Goal: Transaction & Acquisition: Book appointment/travel/reservation

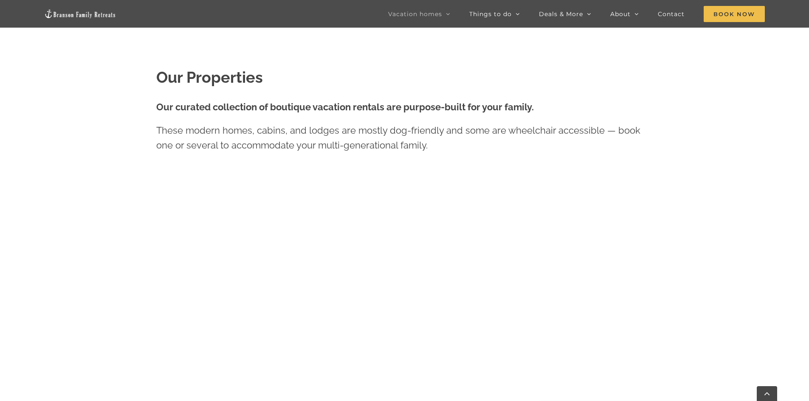
scroll to position [425, 0]
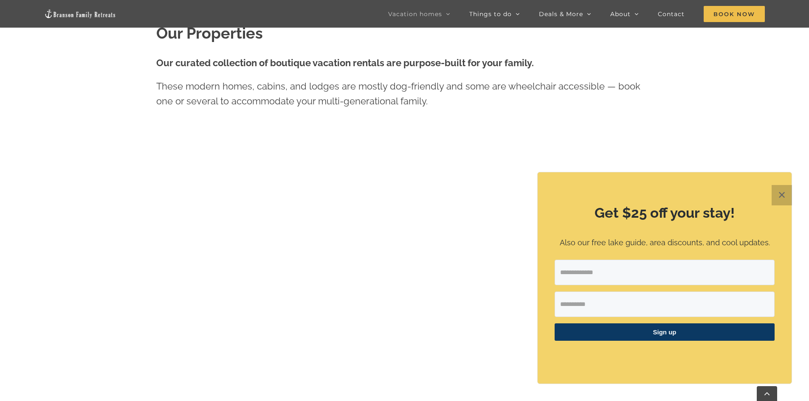
click at [780, 194] on button "✕" at bounding box center [781, 195] width 20 height 20
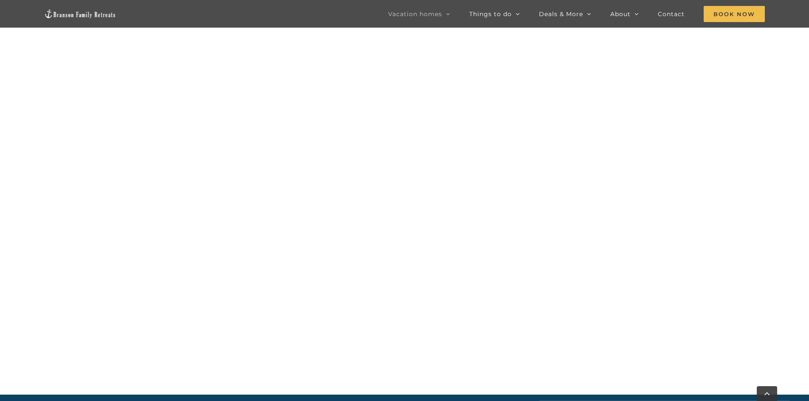
scroll to position [490, 0]
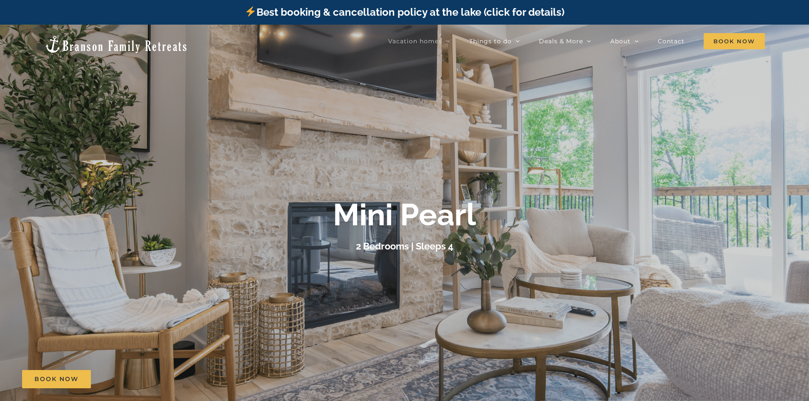
click at [458, 213] on b "Mini Pearl" at bounding box center [404, 215] width 143 height 36
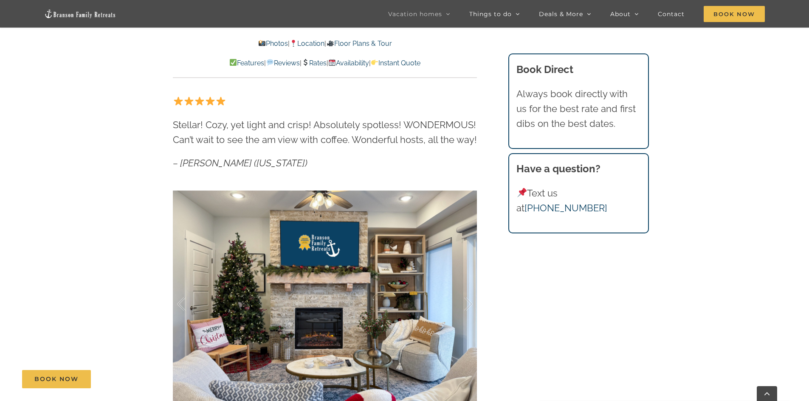
scroll to position [637, 0]
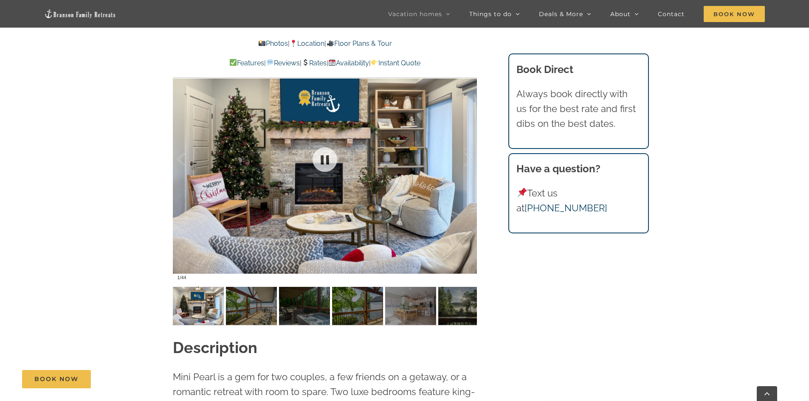
click at [407, 176] on div at bounding box center [325, 160] width 304 height 250
click at [199, 314] on img at bounding box center [198, 306] width 51 height 38
click at [243, 307] on img at bounding box center [251, 306] width 51 height 38
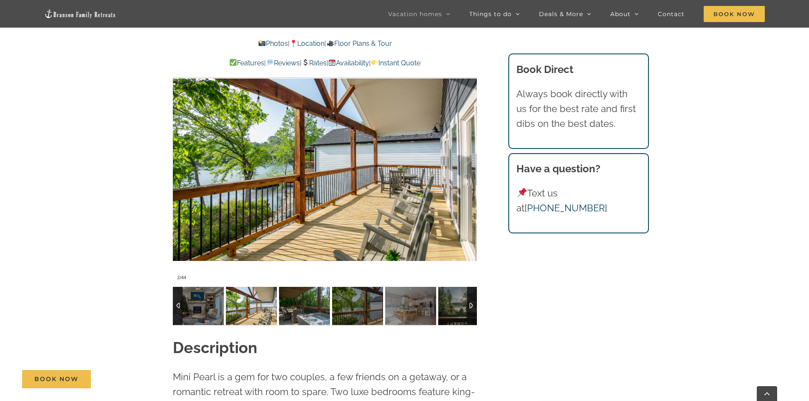
click at [289, 307] on img at bounding box center [304, 306] width 51 height 38
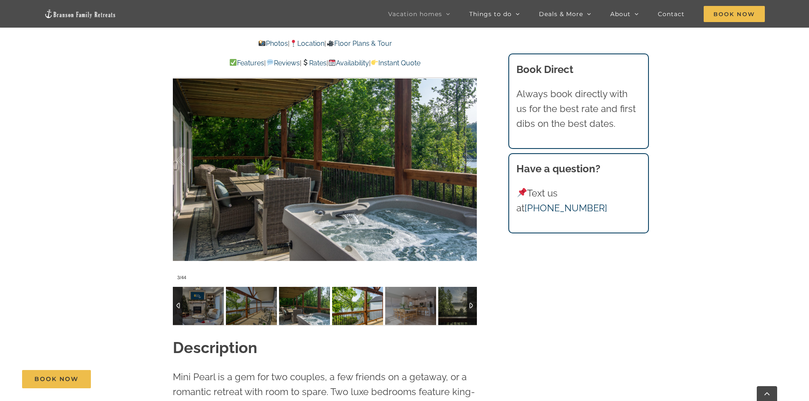
click at [349, 313] on img at bounding box center [357, 306] width 51 height 38
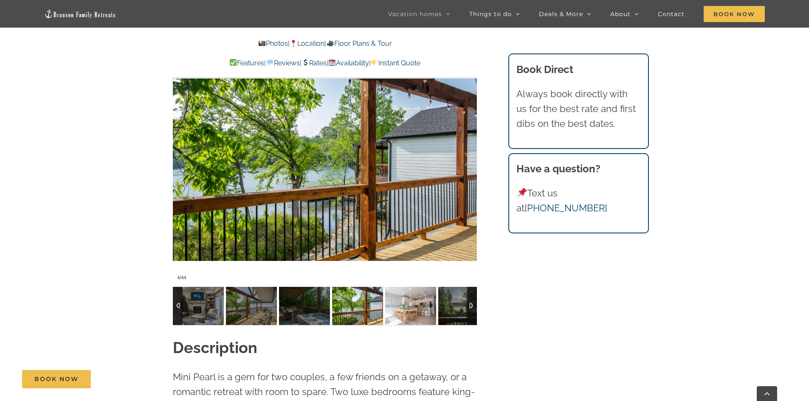
click at [400, 315] on img at bounding box center [410, 306] width 51 height 38
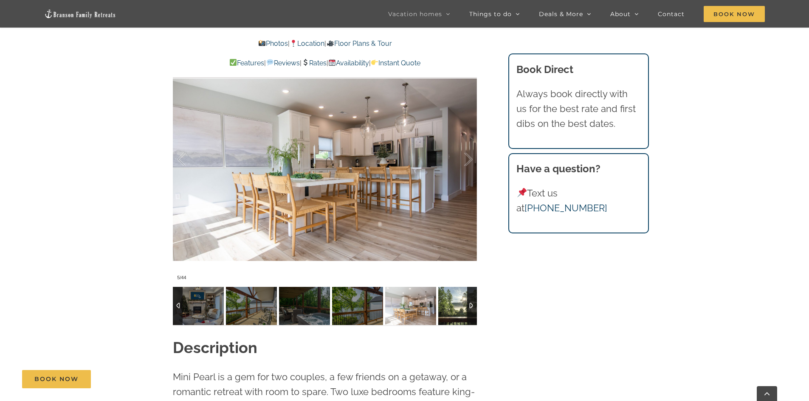
click at [454, 317] on img at bounding box center [463, 306] width 51 height 38
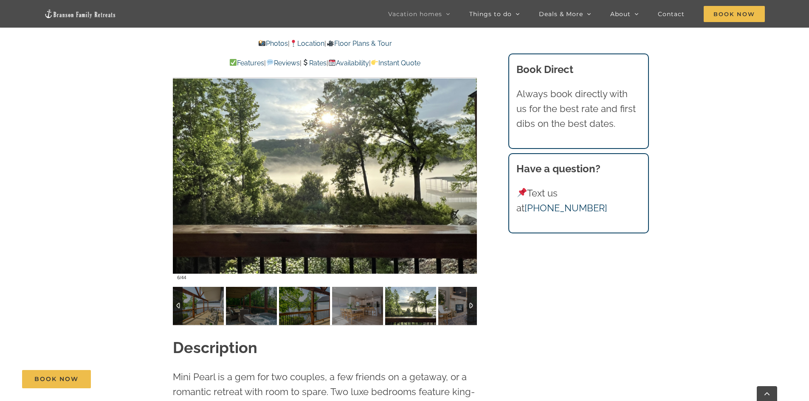
click at [470, 307] on div at bounding box center [472, 306] width 10 height 38
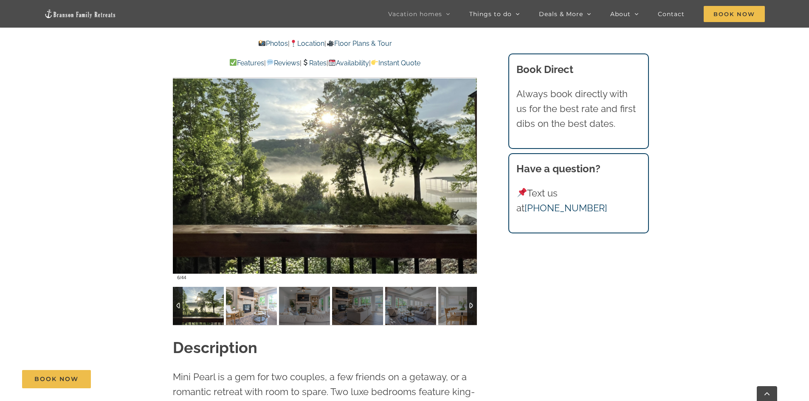
click at [258, 311] on img at bounding box center [251, 306] width 51 height 38
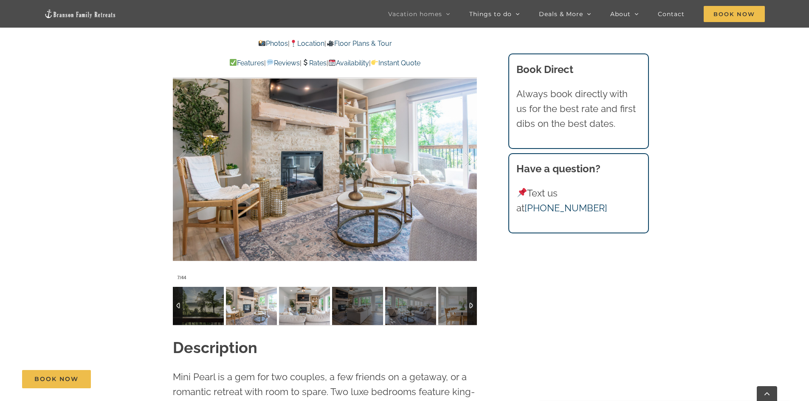
click at [295, 310] on img at bounding box center [304, 306] width 51 height 38
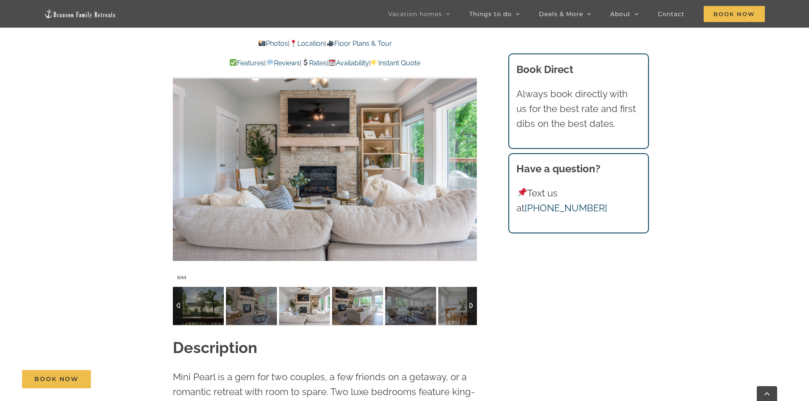
click at [346, 312] on img at bounding box center [357, 306] width 51 height 38
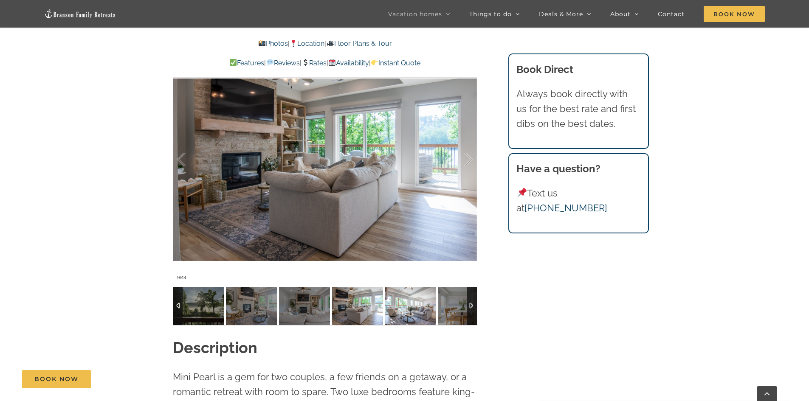
click at [394, 311] on img at bounding box center [410, 306] width 51 height 38
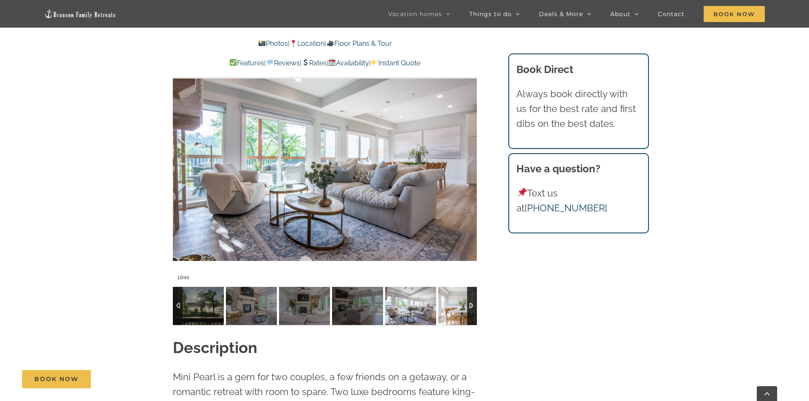
click at [450, 310] on img at bounding box center [463, 306] width 51 height 38
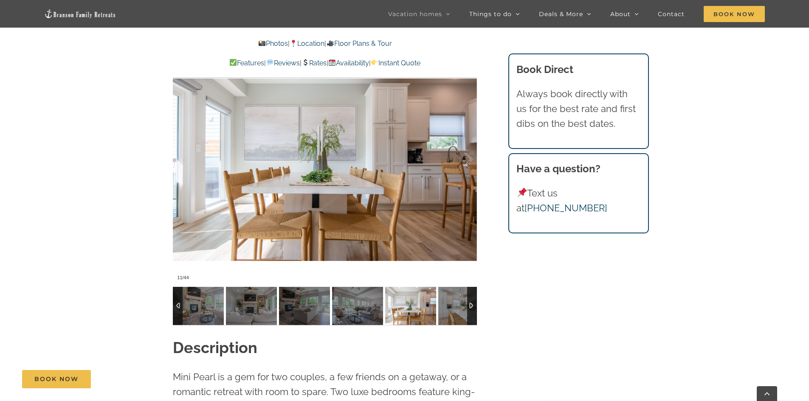
click at [472, 306] on div at bounding box center [472, 306] width 10 height 38
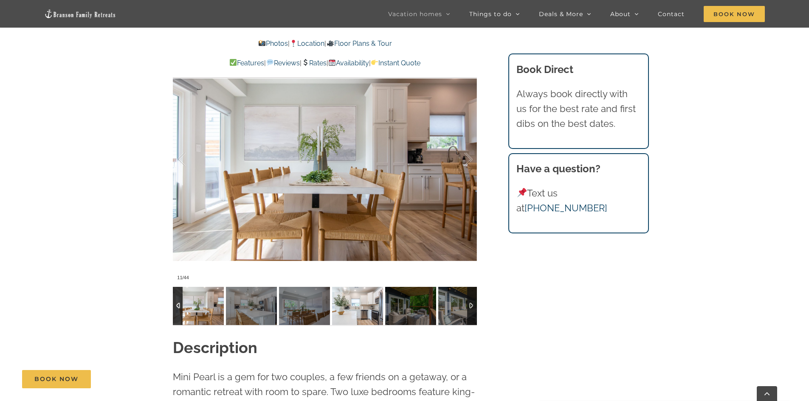
click at [361, 308] on img at bounding box center [357, 306] width 51 height 38
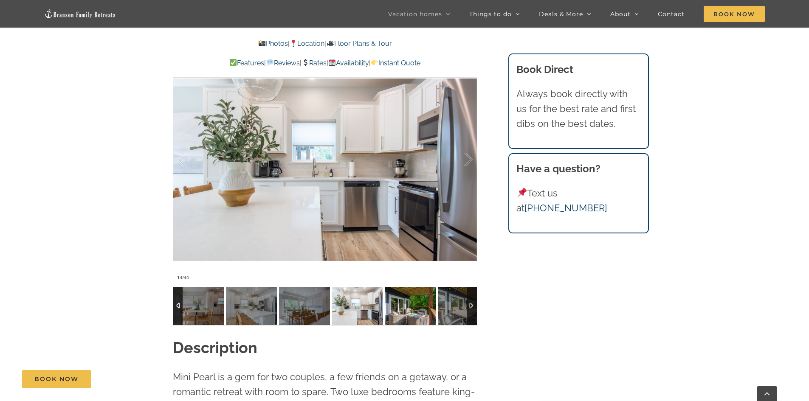
click at [402, 309] on img at bounding box center [410, 306] width 51 height 38
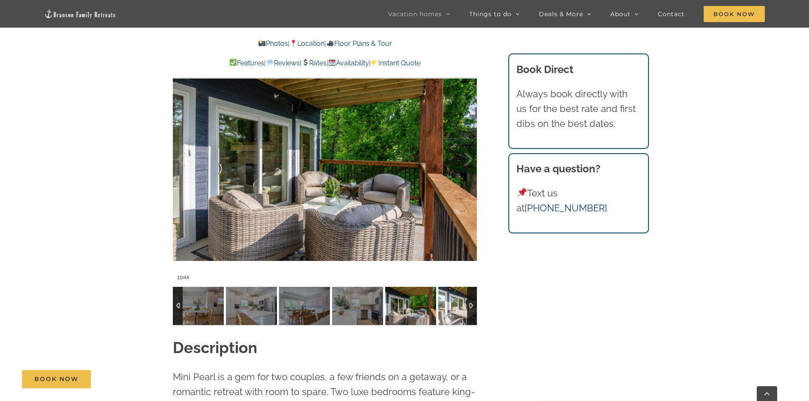
click at [466, 315] on img at bounding box center [463, 306] width 51 height 38
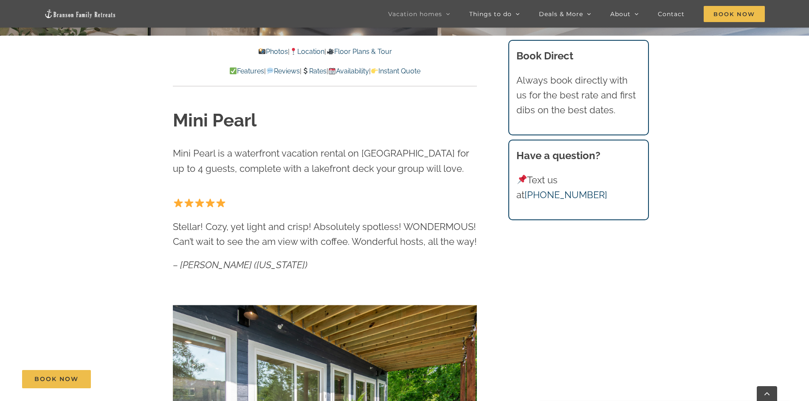
scroll to position [212, 0]
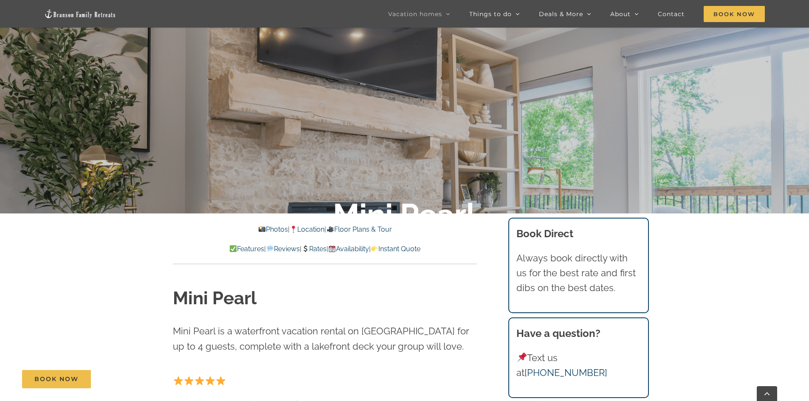
click at [312, 248] on link "Rates" at bounding box center [313, 249] width 25 height 8
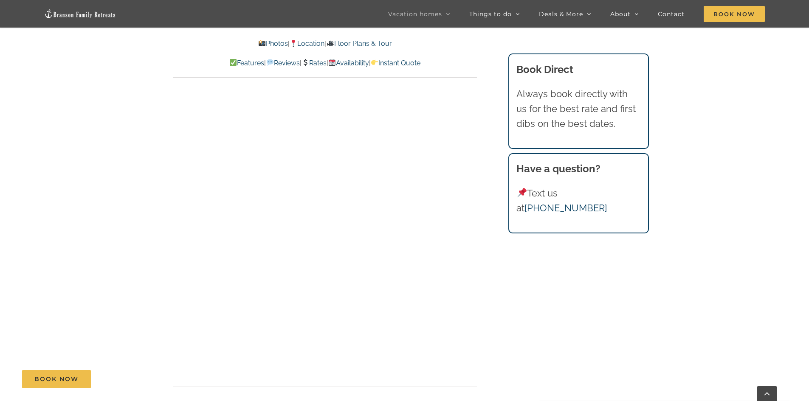
scroll to position [4368, 0]
